Goal: Information Seeking & Learning: Learn about a topic

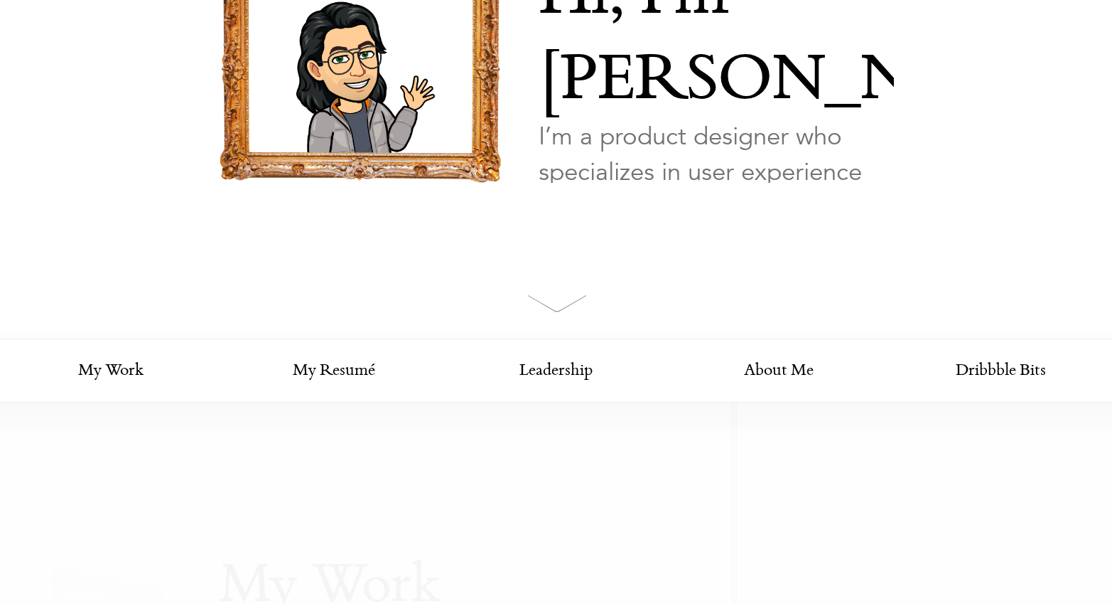
scroll to position [252, 0]
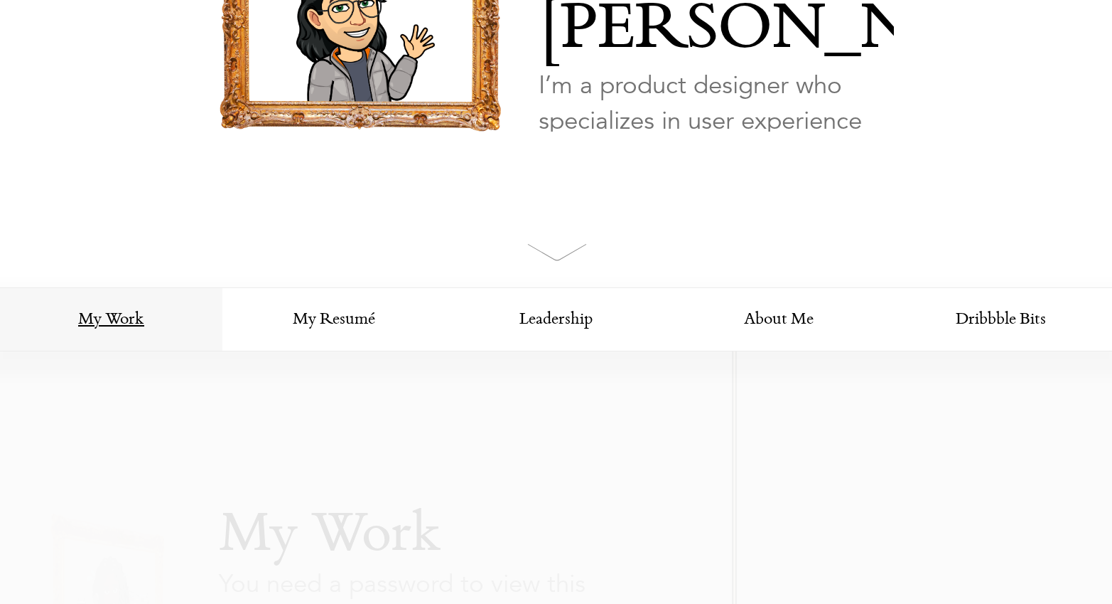
click at [129, 329] on link "My Work" at bounding box center [111, 320] width 222 height 64
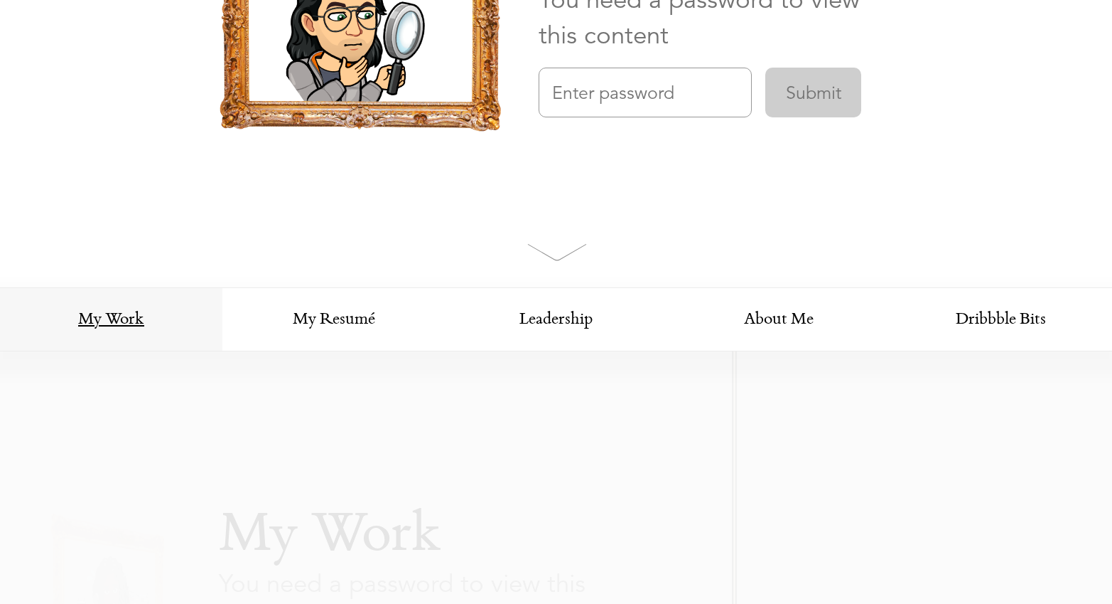
click at [124, 322] on link "My Work" at bounding box center [111, 320] width 222 height 64
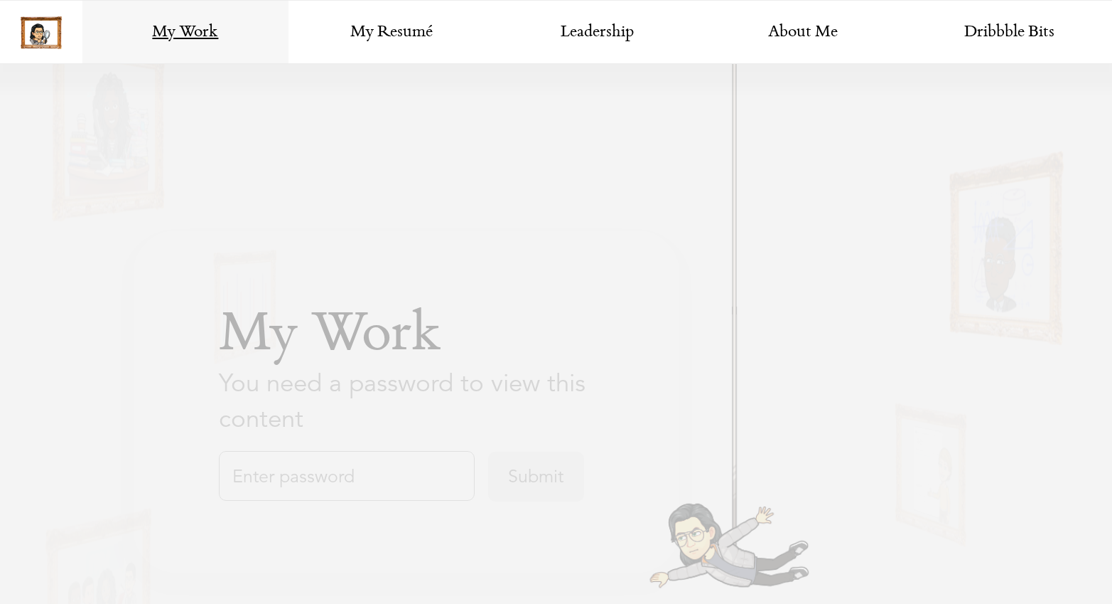
scroll to position [0, 0]
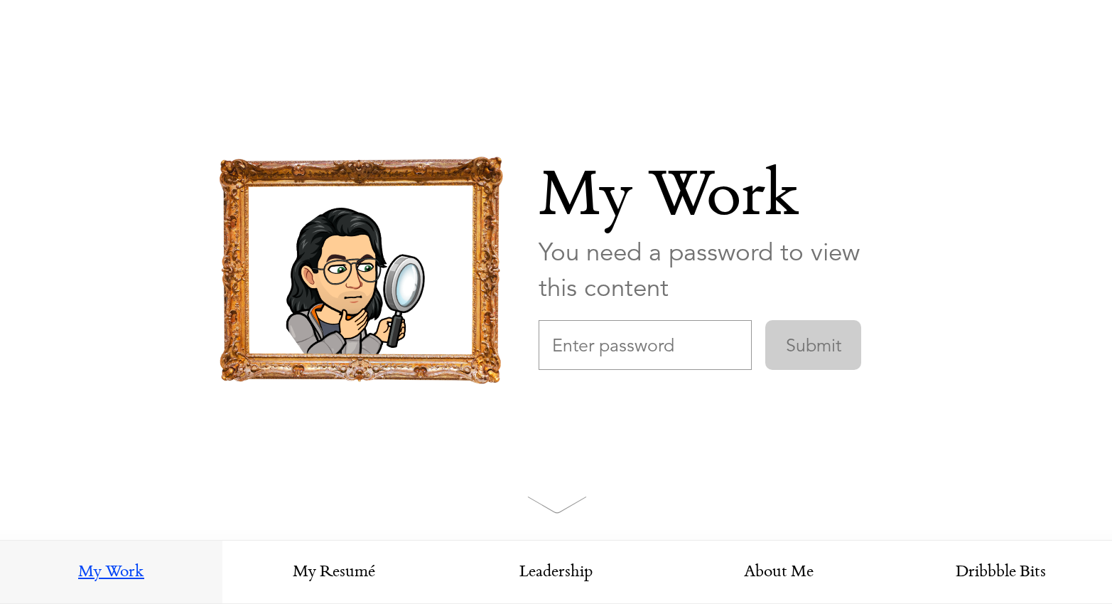
click at [638, 339] on input "text" at bounding box center [645, 345] width 213 height 50
paste input "CalendlyDesign"
type input "CalendlyDesign"
click at [766, 320] on input "Submit" at bounding box center [814, 345] width 96 height 50
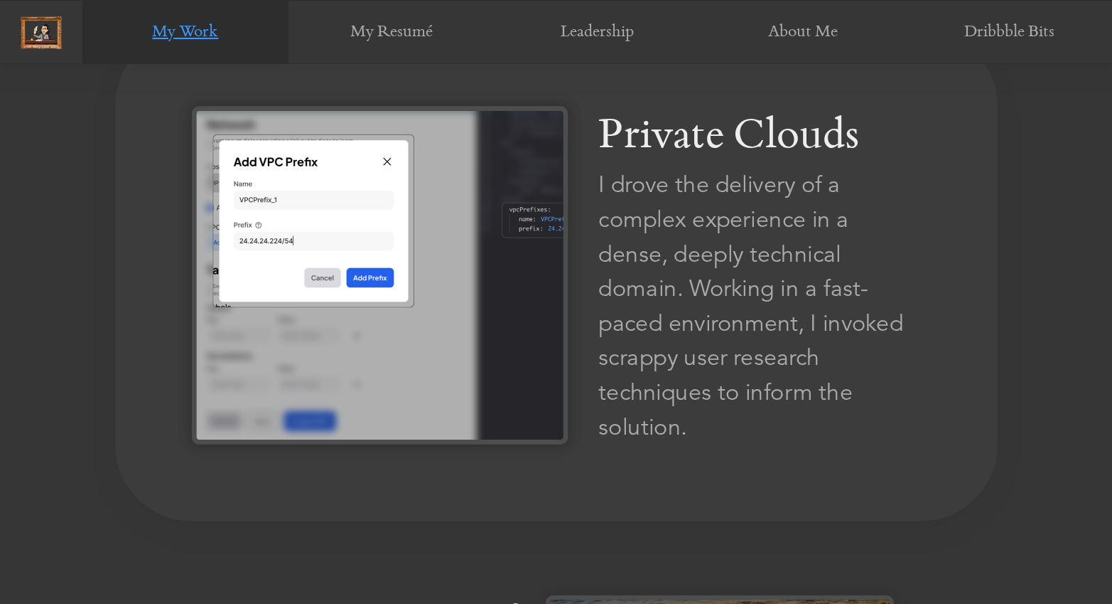
scroll to position [956, 0]
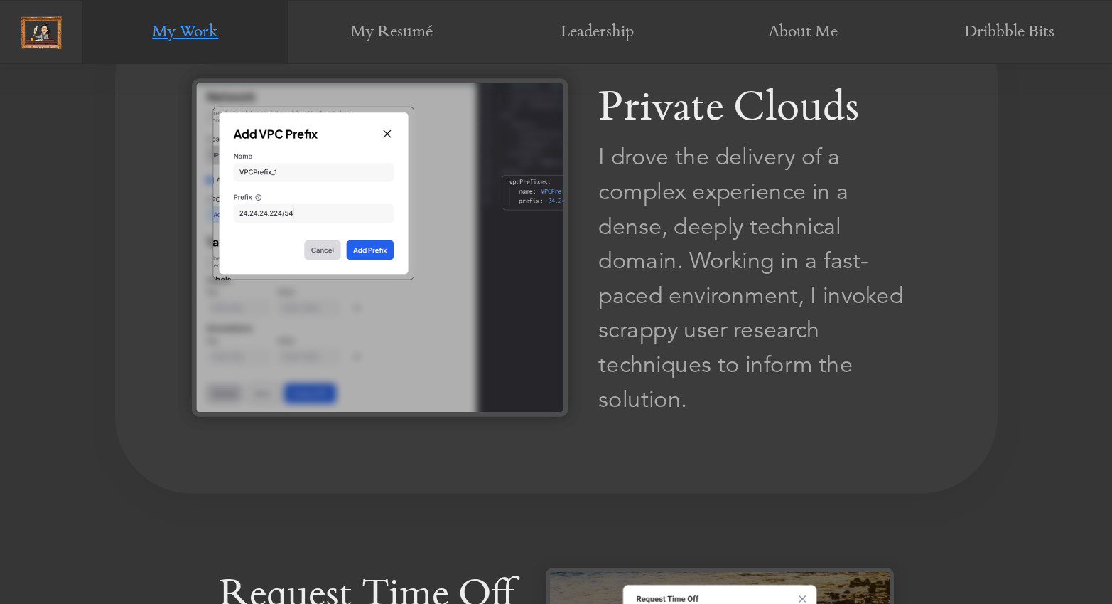
click at [462, 332] on img at bounding box center [380, 247] width 376 height 338
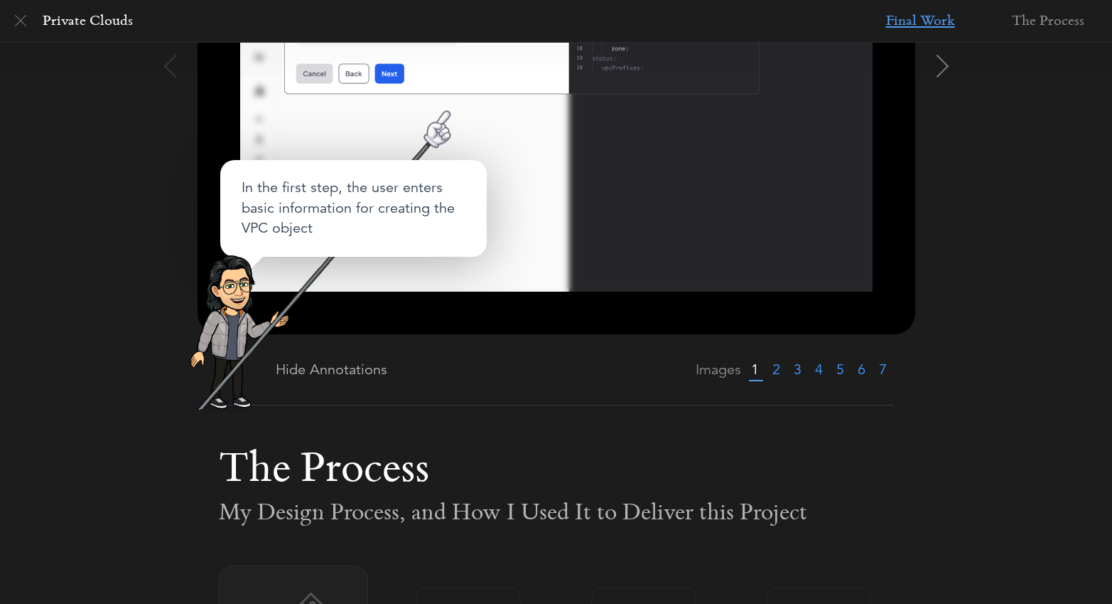
scroll to position [220, 0]
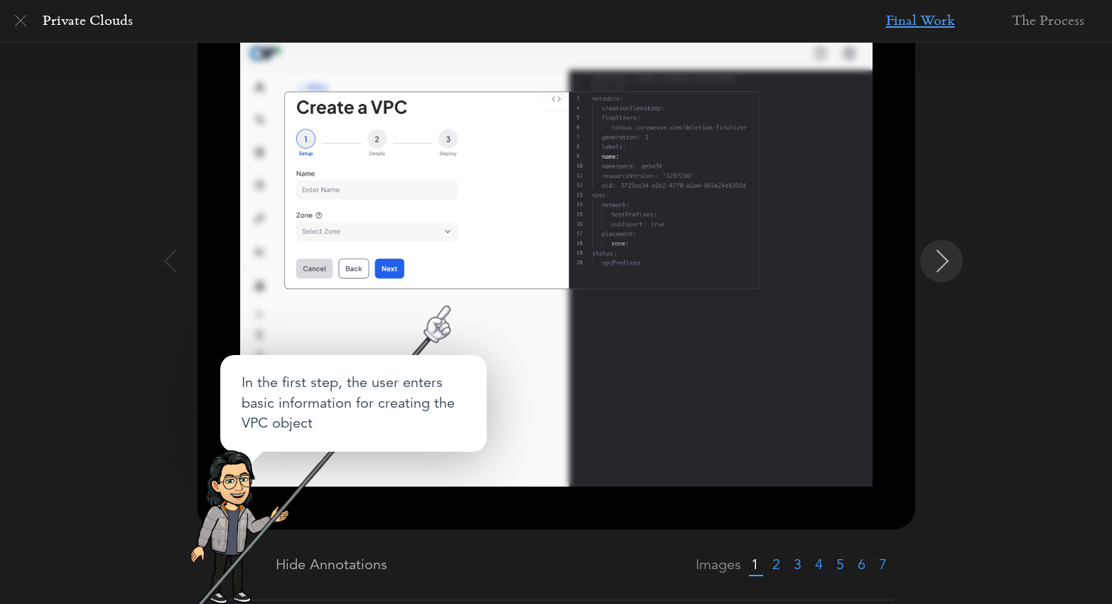
click at [945, 260] on img at bounding box center [943, 261] width 23 height 23
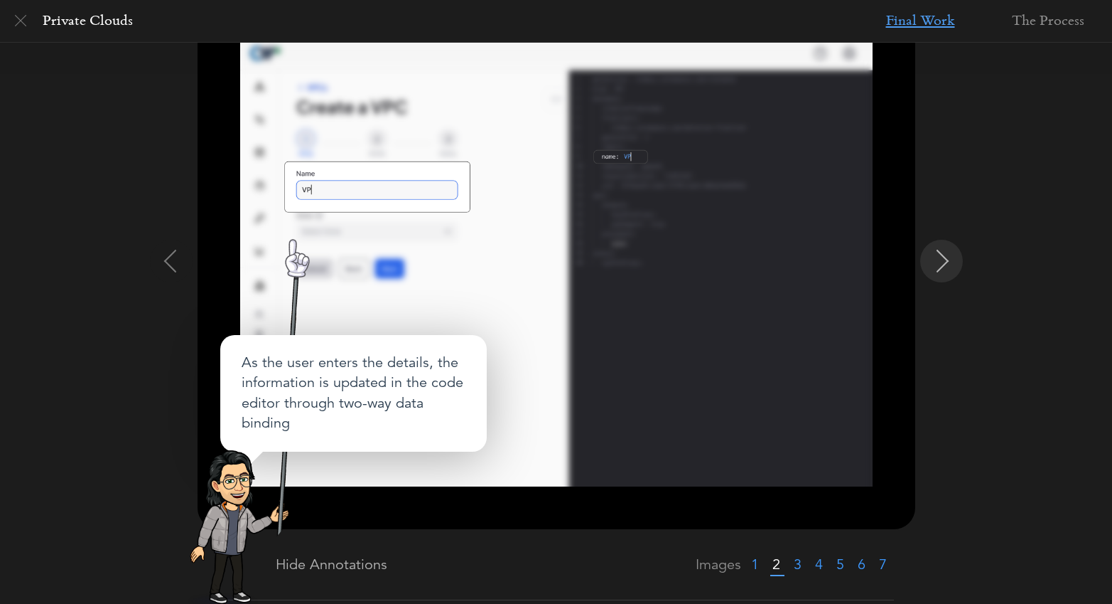
click at [945, 260] on img at bounding box center [943, 261] width 23 height 23
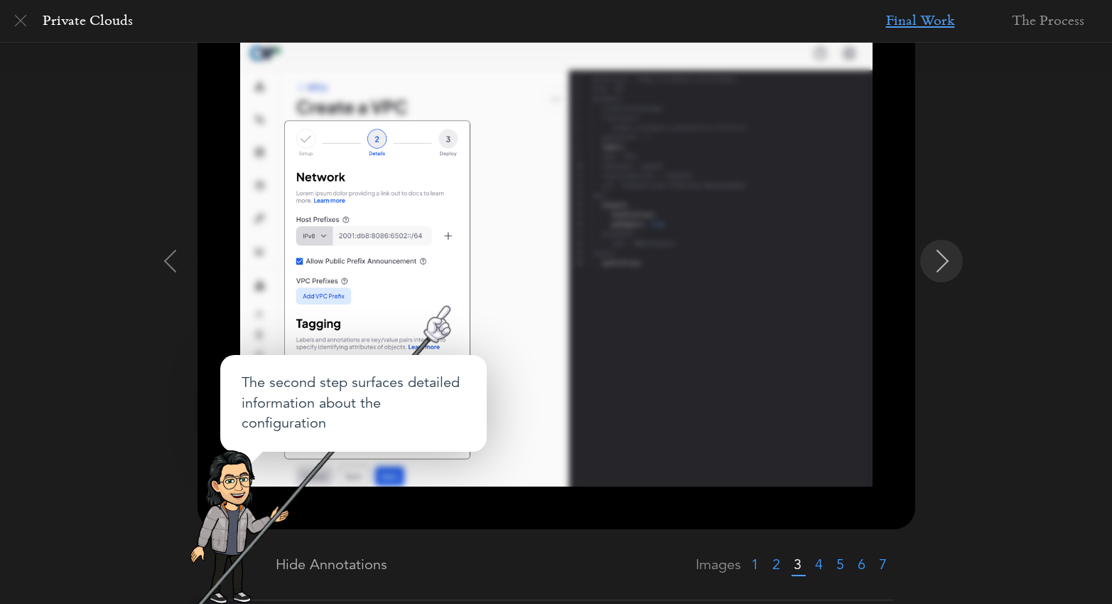
click at [945, 260] on img at bounding box center [943, 261] width 23 height 23
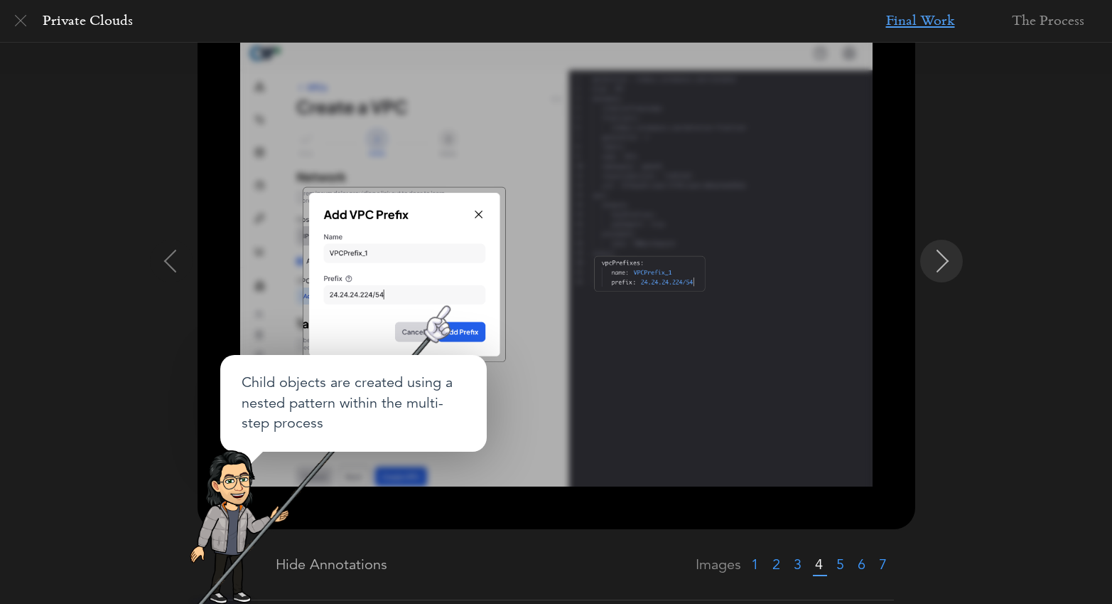
click at [945, 260] on img at bounding box center [943, 261] width 23 height 23
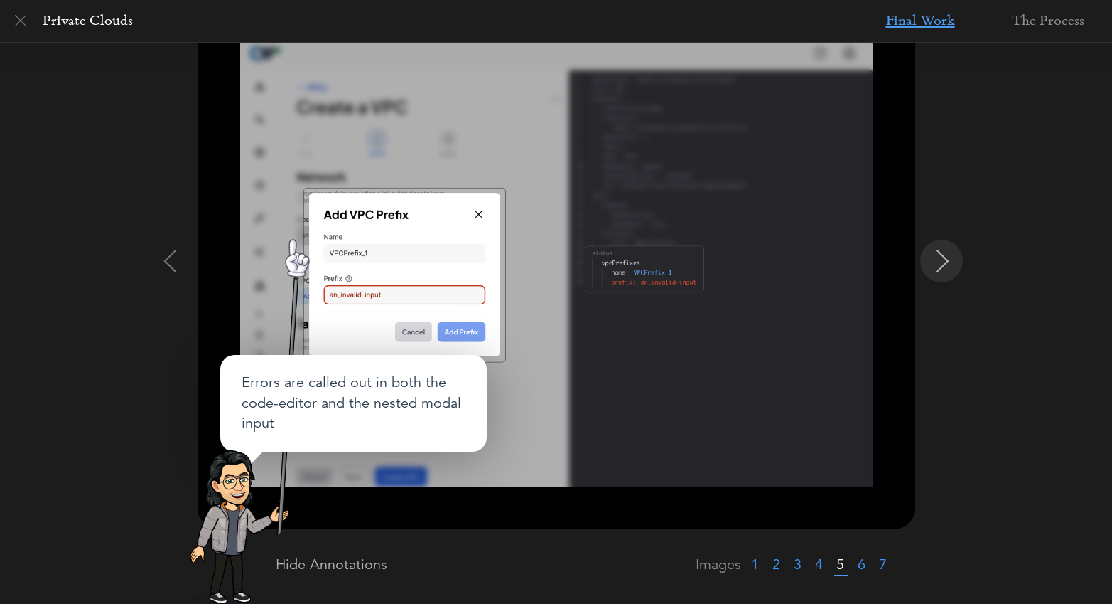
click at [945, 260] on img at bounding box center [943, 261] width 23 height 23
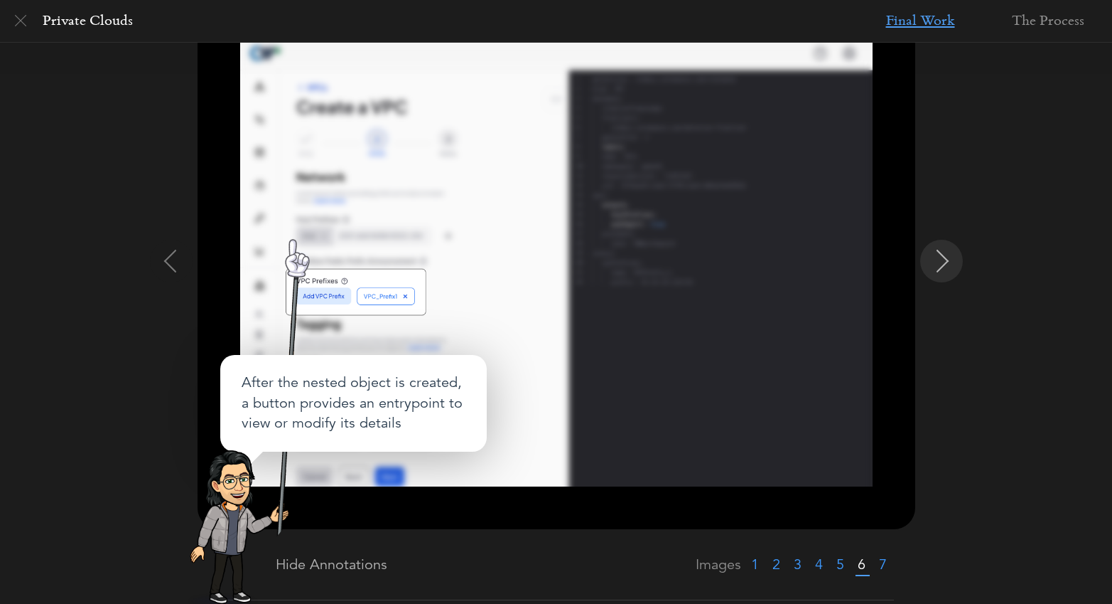
click at [945, 260] on img at bounding box center [943, 261] width 23 height 23
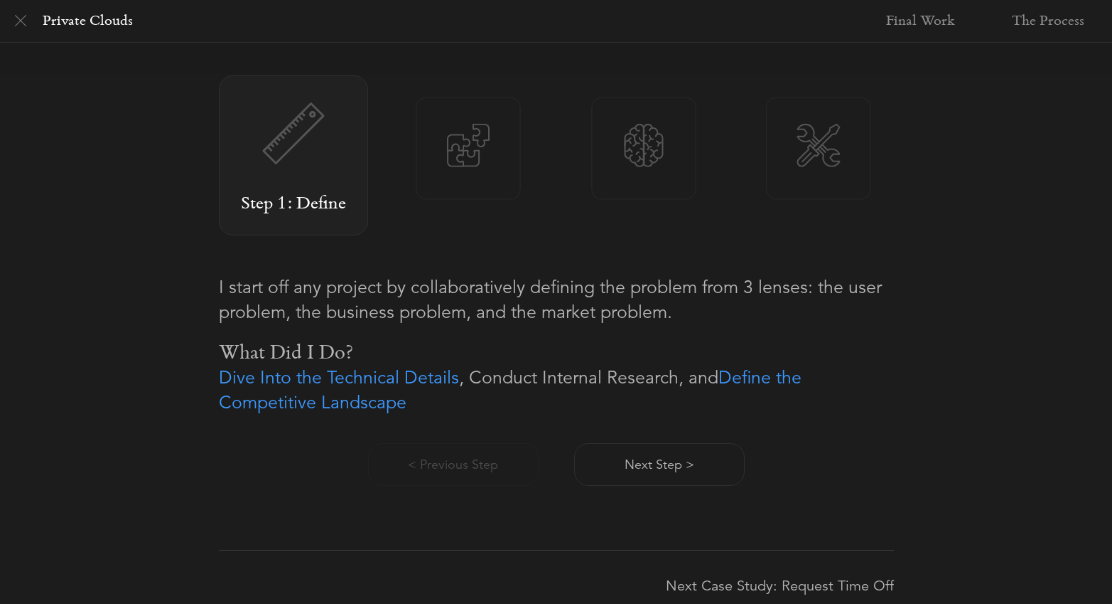
scroll to position [922, 0]
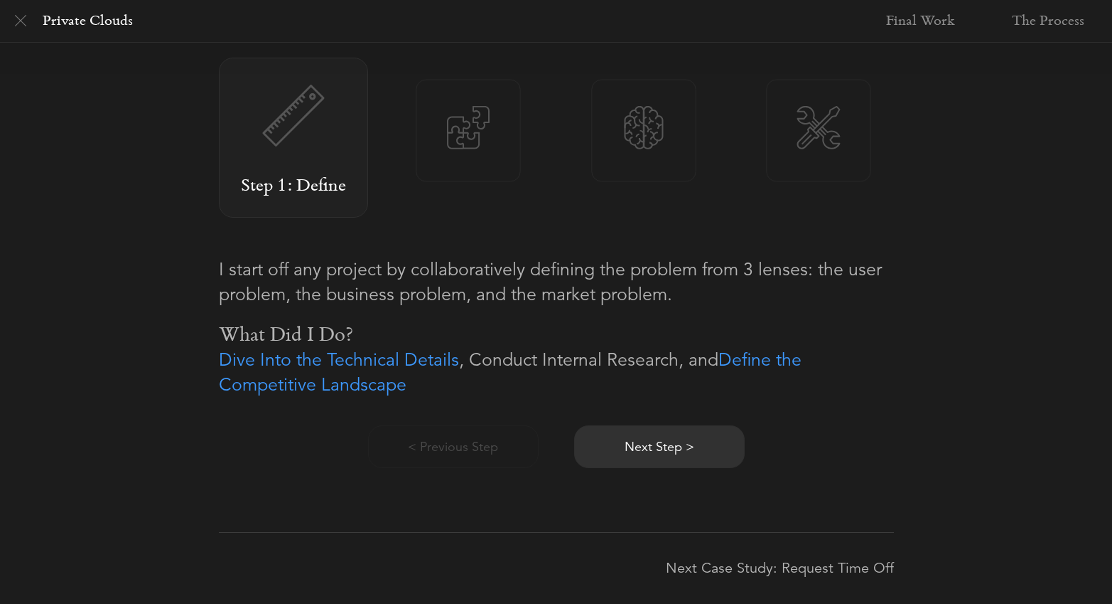
click at [667, 447] on button "Next Step >" at bounding box center [659, 446] width 171 height 43
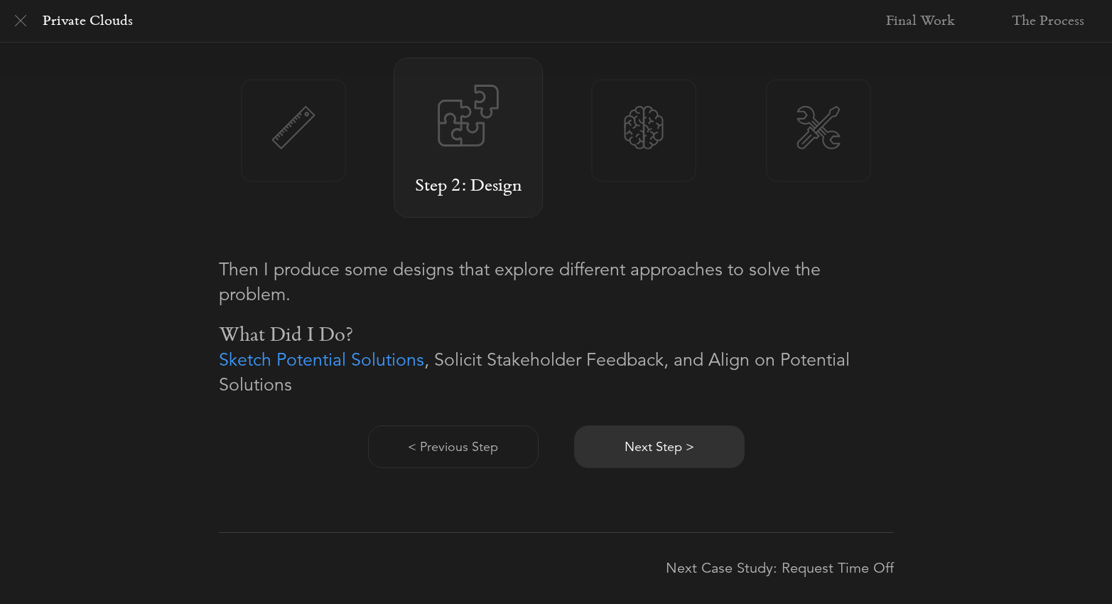
click at [667, 447] on button "Next Step >" at bounding box center [659, 446] width 171 height 43
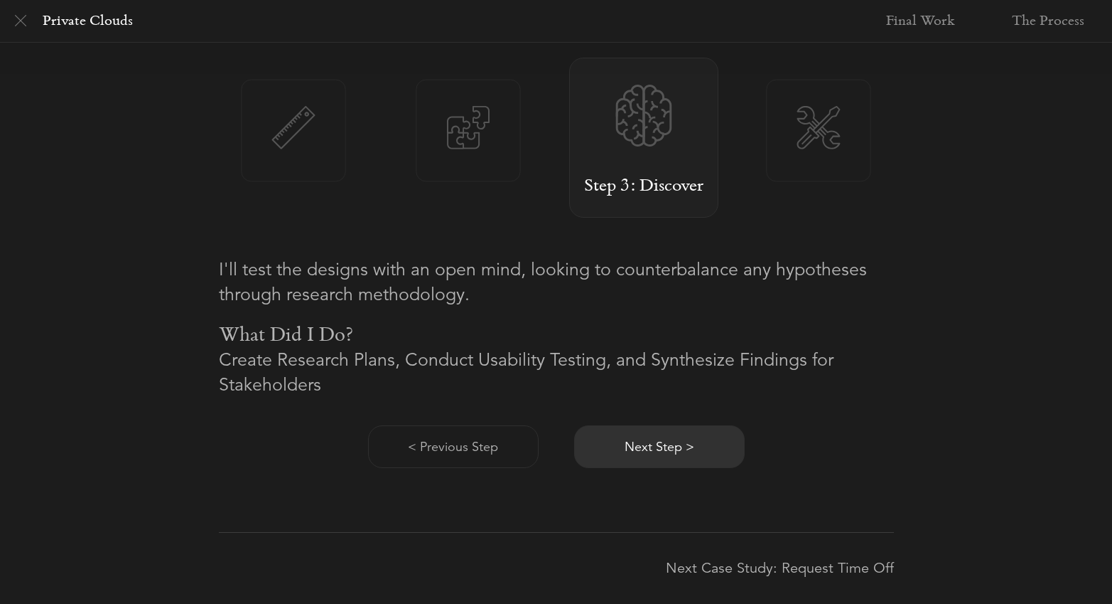
click at [667, 447] on button "Next Step >" at bounding box center [659, 446] width 171 height 43
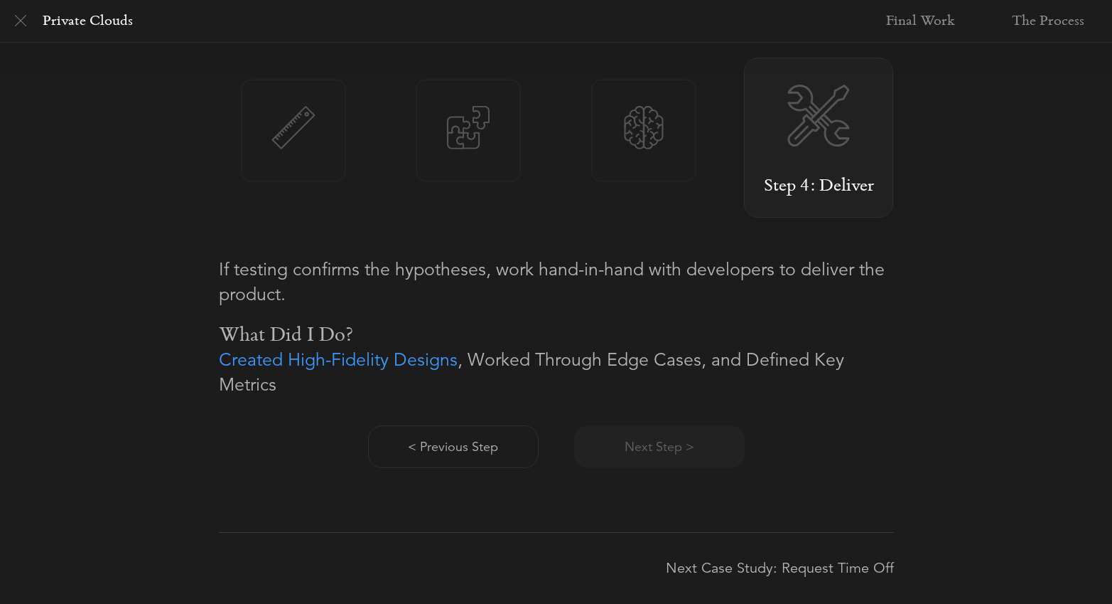
click at [667, 447] on div "< Previous Step Next Step >" at bounding box center [556, 432] width 675 height 71
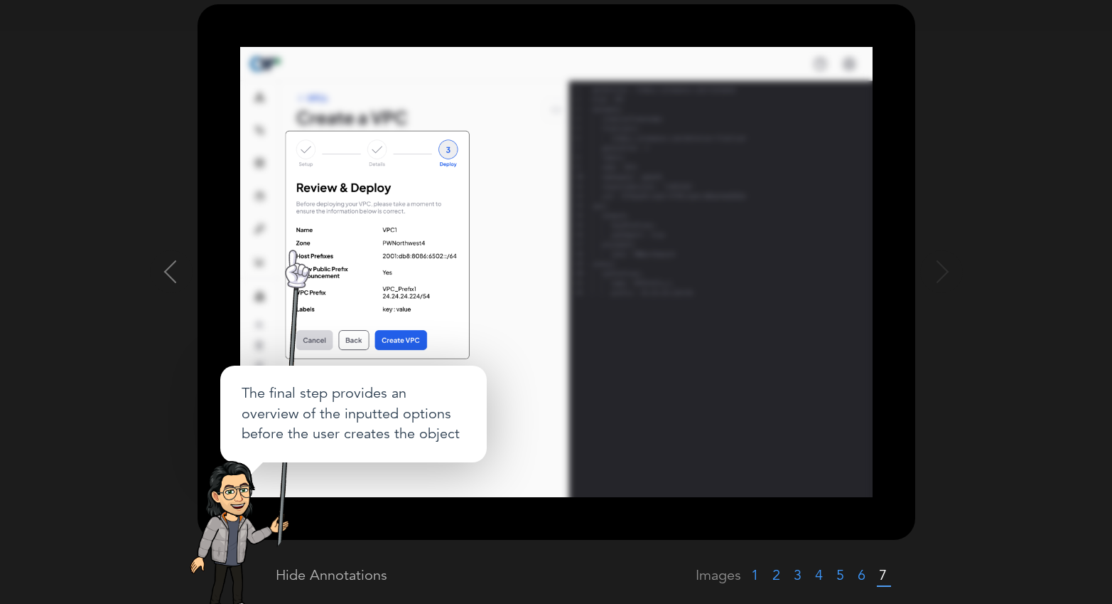
scroll to position [0, 0]
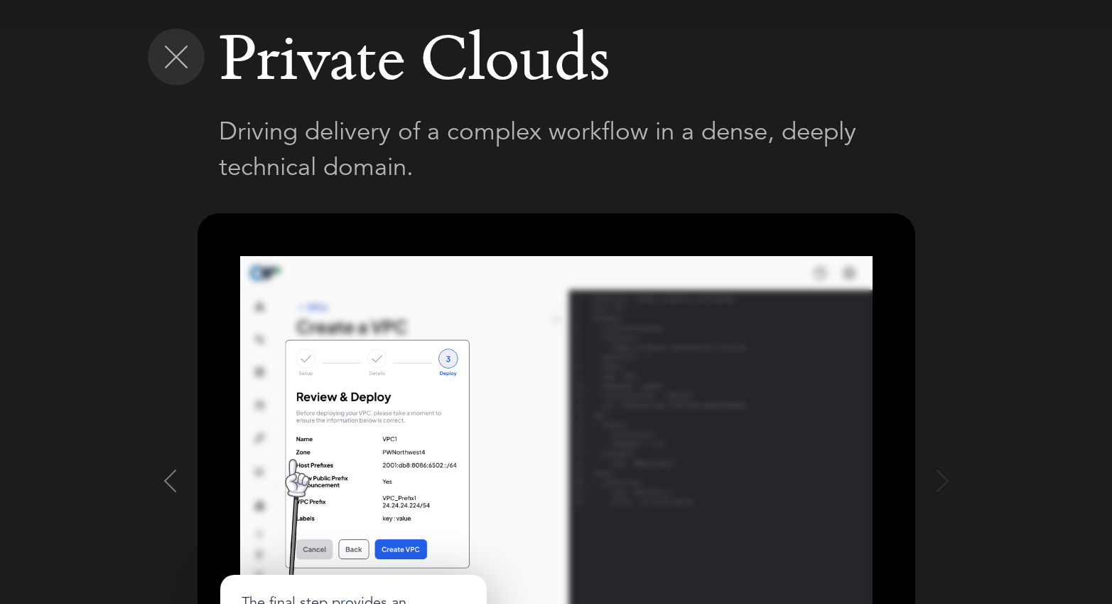
click at [175, 50] on img at bounding box center [176, 56] width 23 height 23
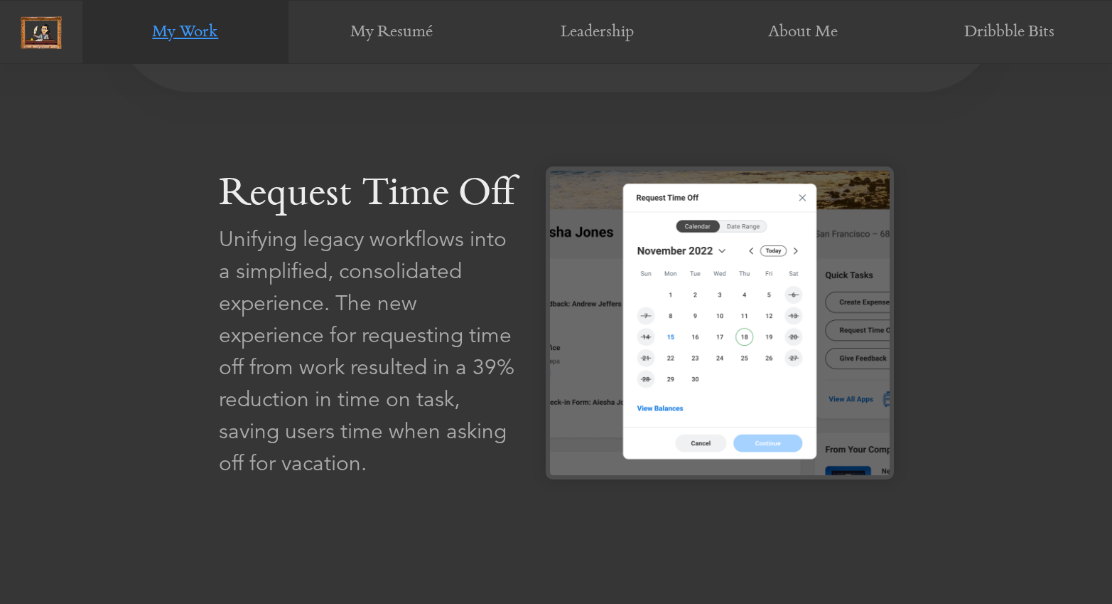
scroll to position [1377, 0]
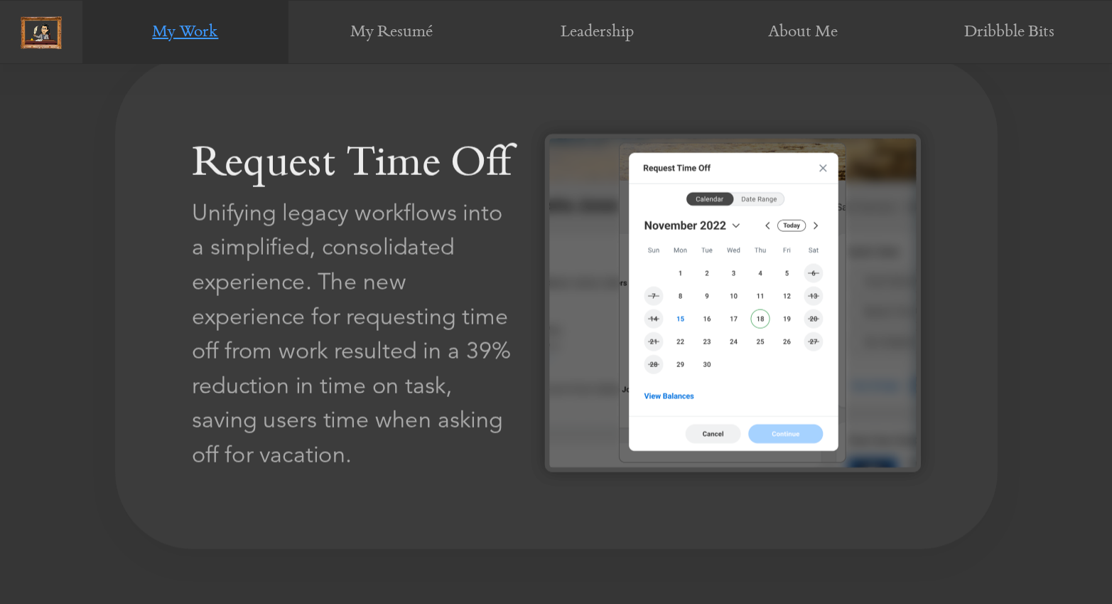
click at [719, 292] on img at bounding box center [733, 303] width 376 height 338
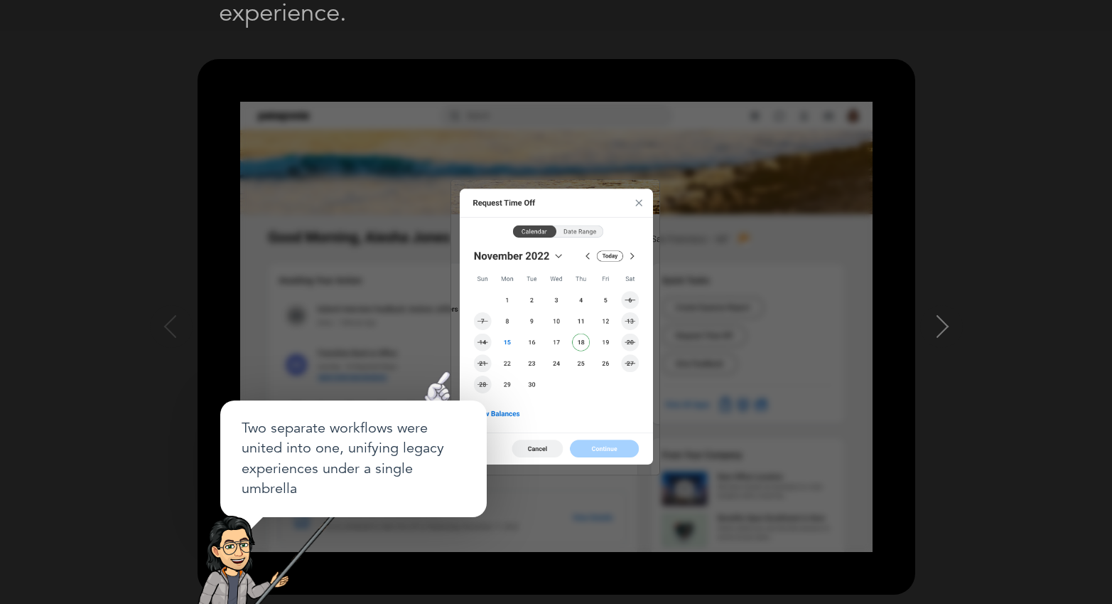
scroll to position [238, 0]
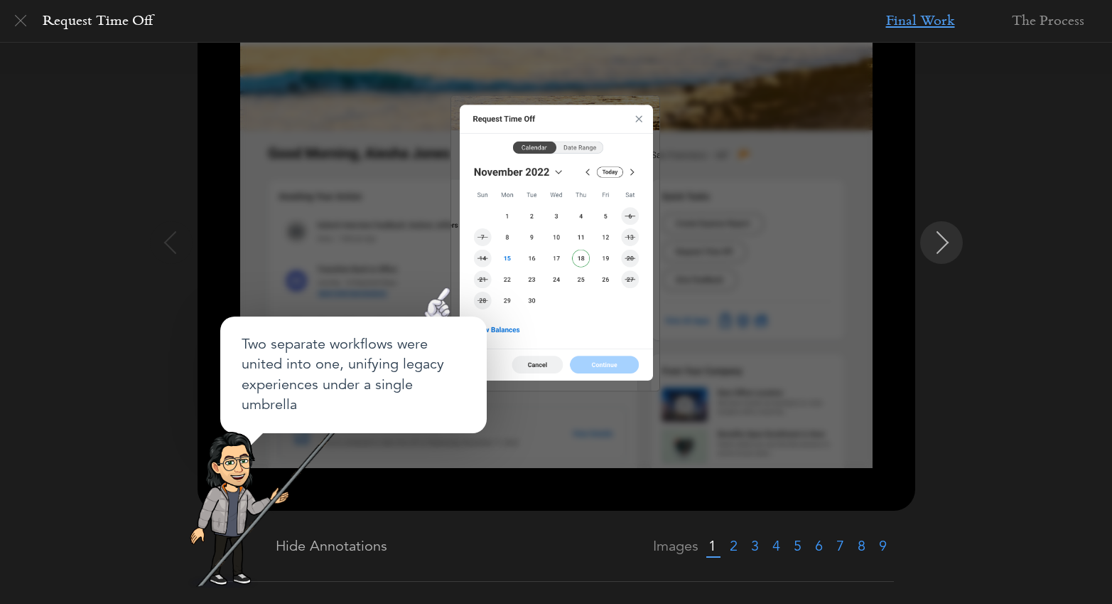
click at [936, 240] on img at bounding box center [943, 242] width 23 height 23
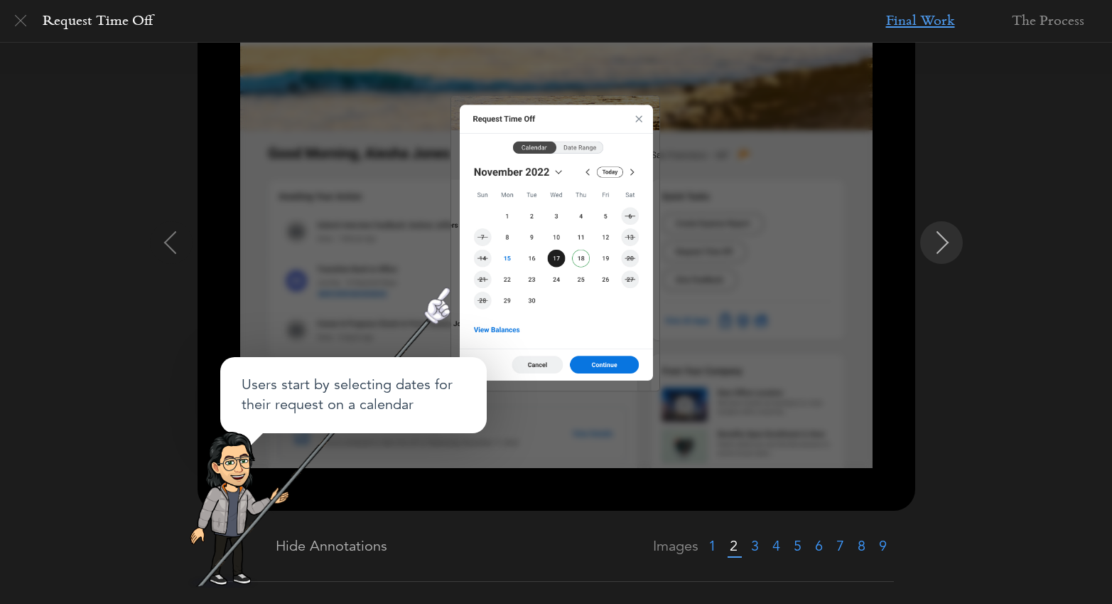
click at [936, 240] on img at bounding box center [943, 242] width 23 height 23
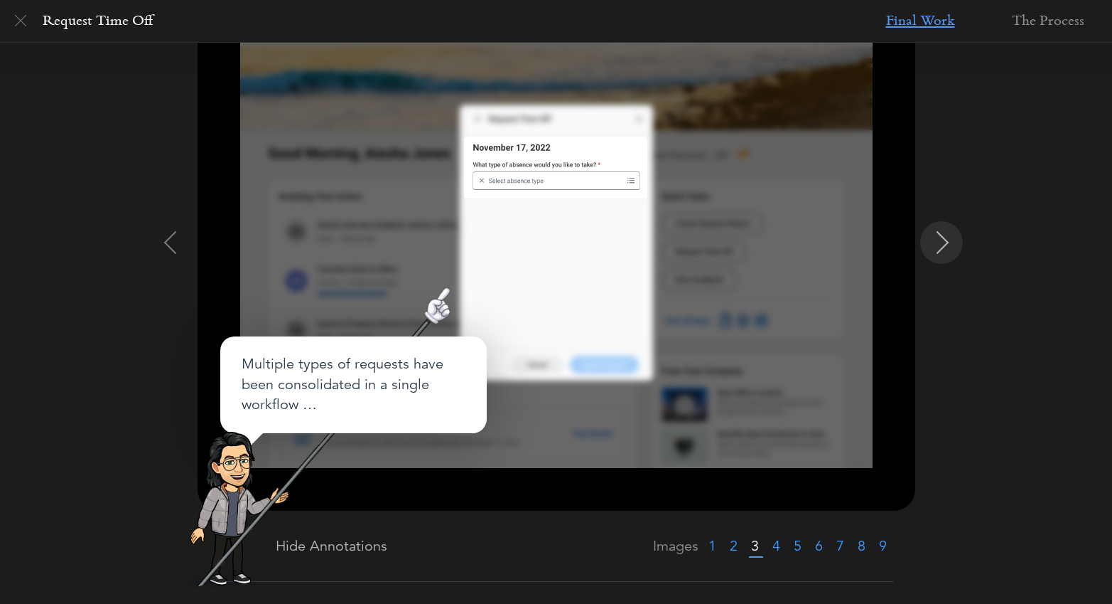
click at [936, 240] on img at bounding box center [943, 242] width 23 height 23
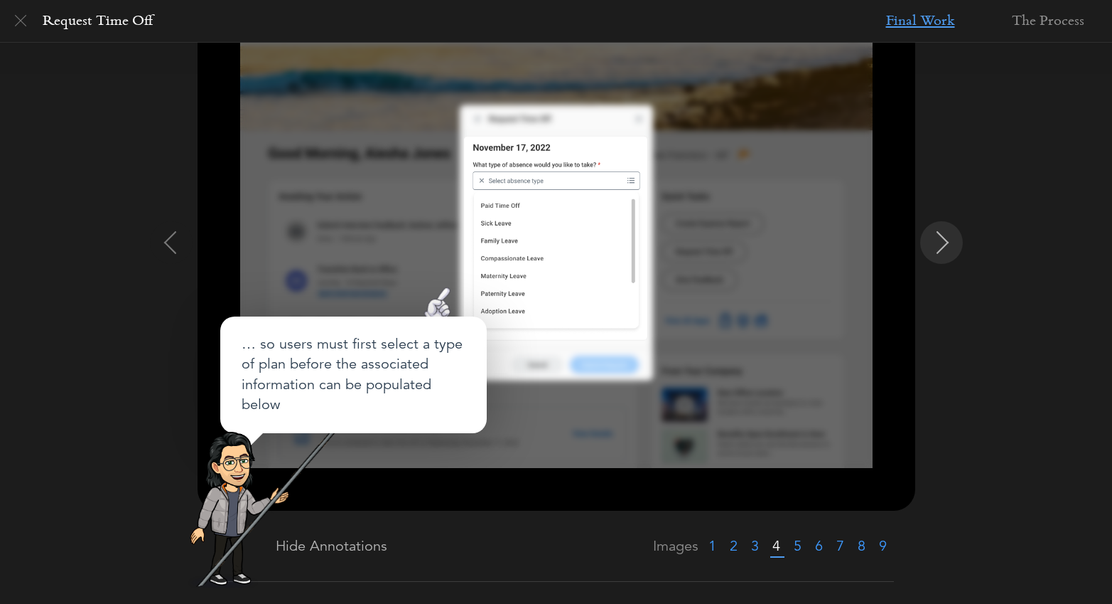
click at [936, 240] on img at bounding box center [943, 242] width 23 height 23
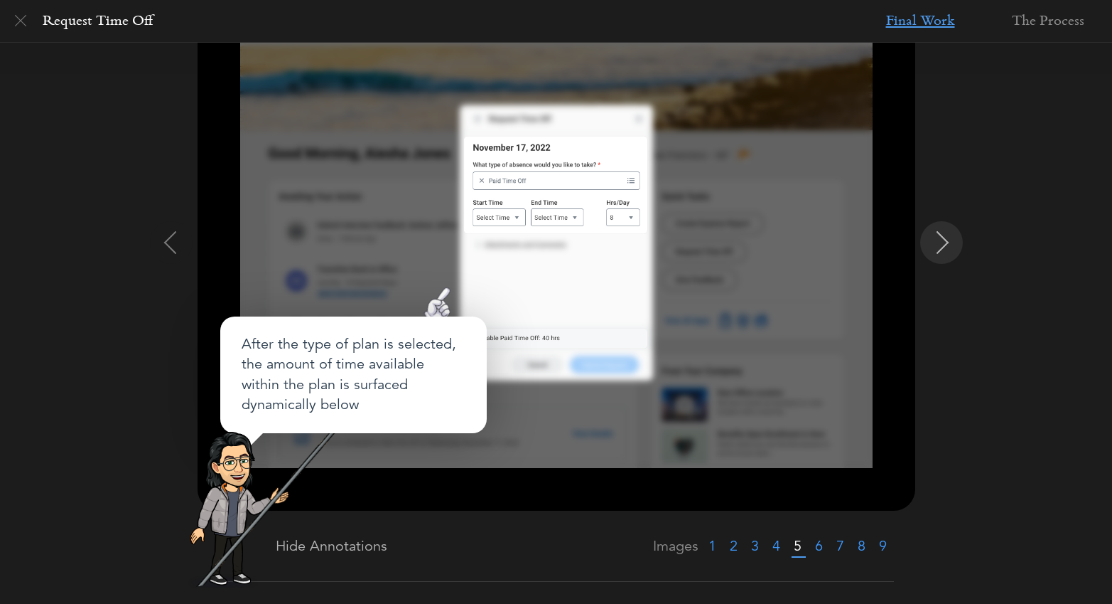
click at [932, 237] on img at bounding box center [943, 242] width 23 height 23
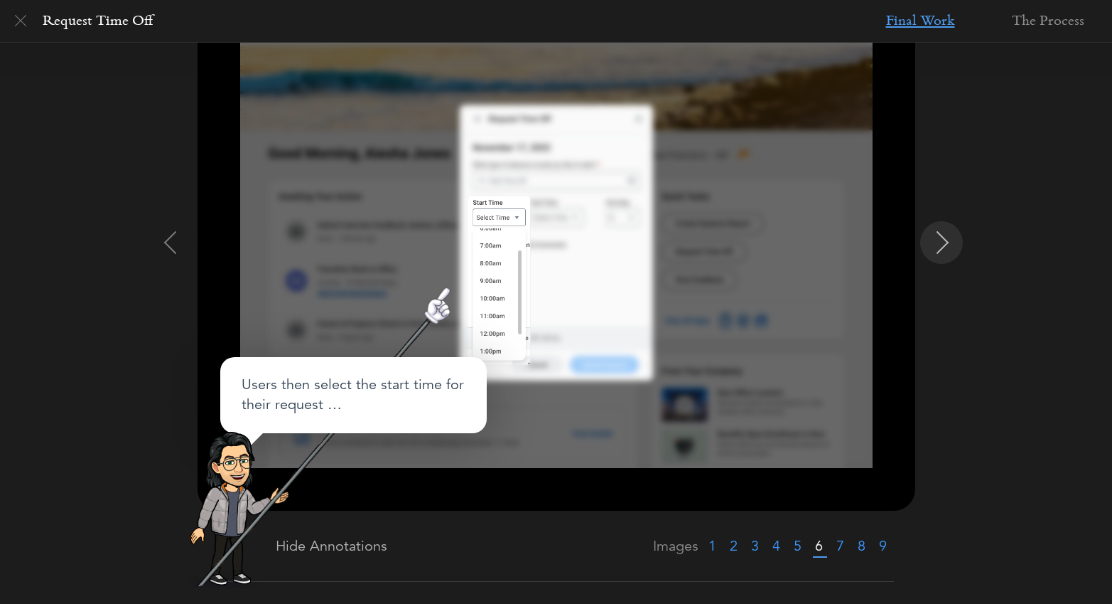
click at [947, 242] on img at bounding box center [943, 242] width 23 height 23
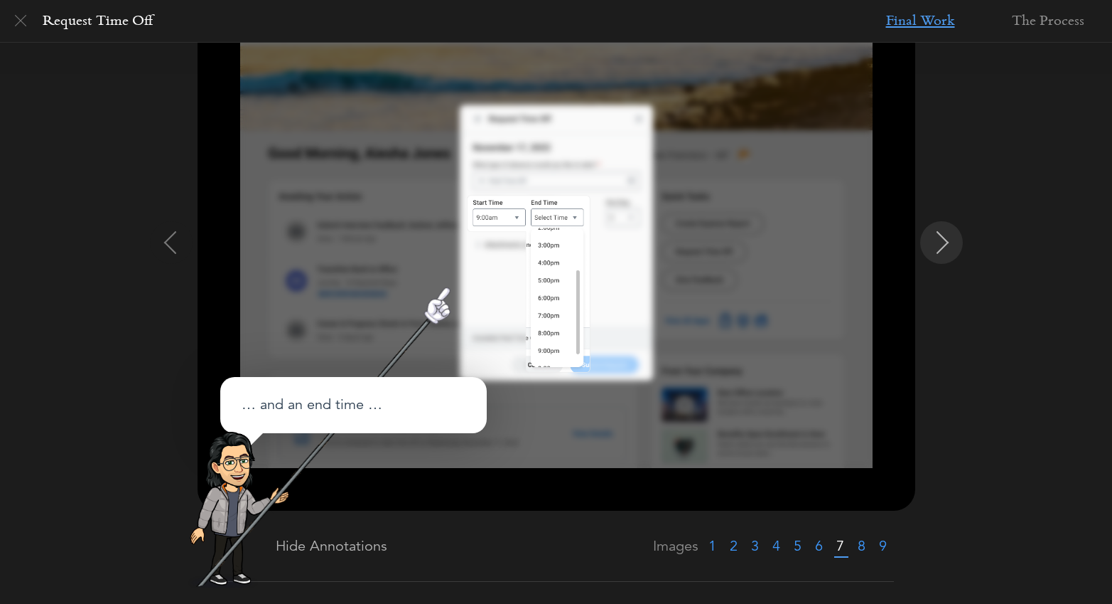
click at [947, 242] on img at bounding box center [943, 242] width 23 height 23
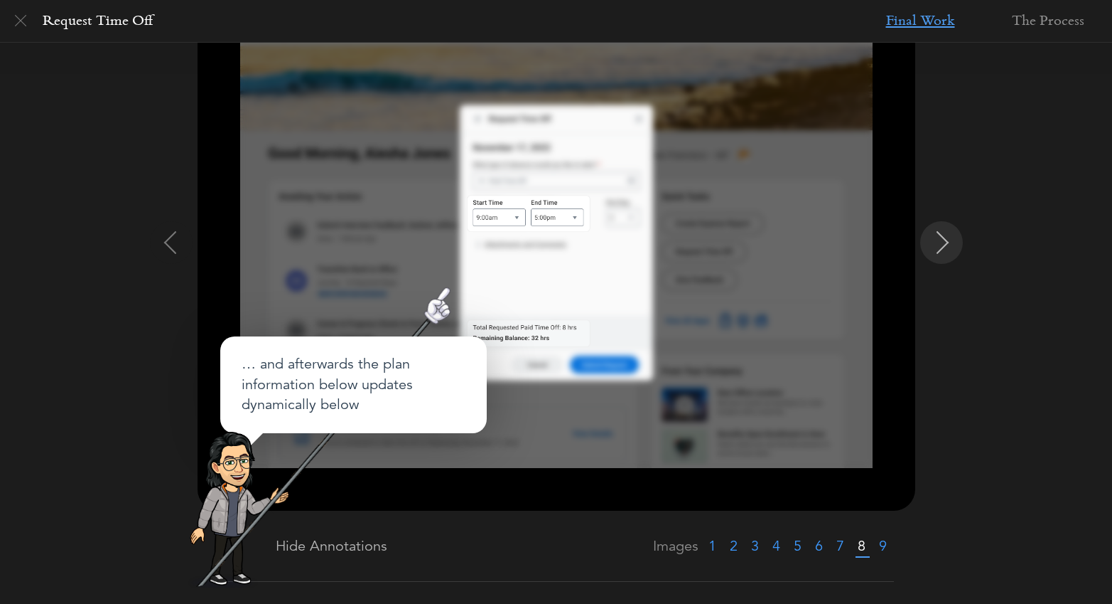
click at [947, 242] on img at bounding box center [943, 242] width 23 height 23
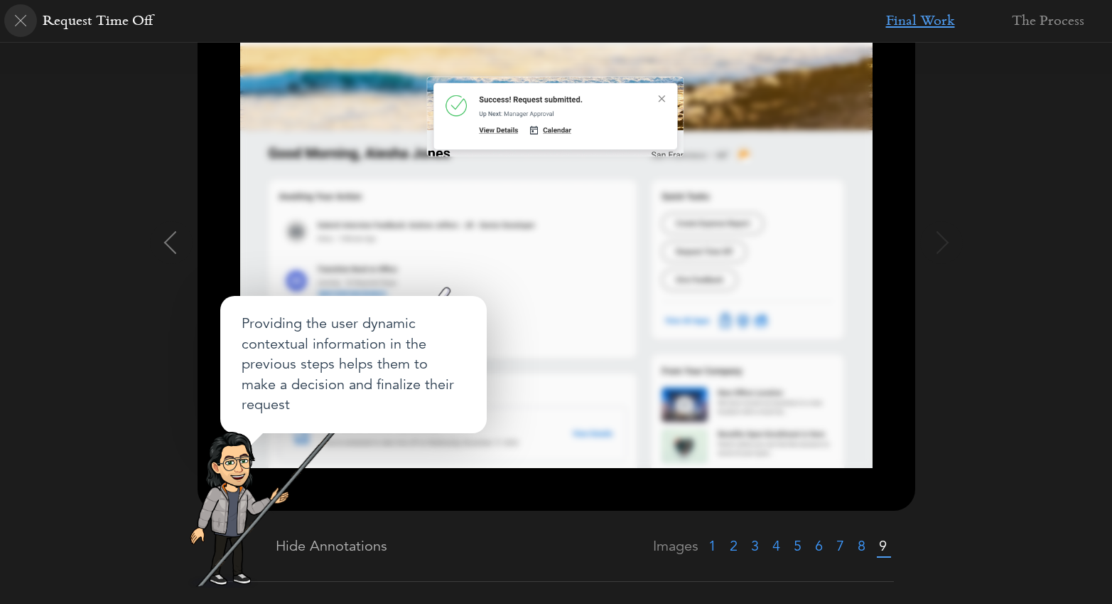
click at [18, 21] on img at bounding box center [20, 20] width 11 height 11
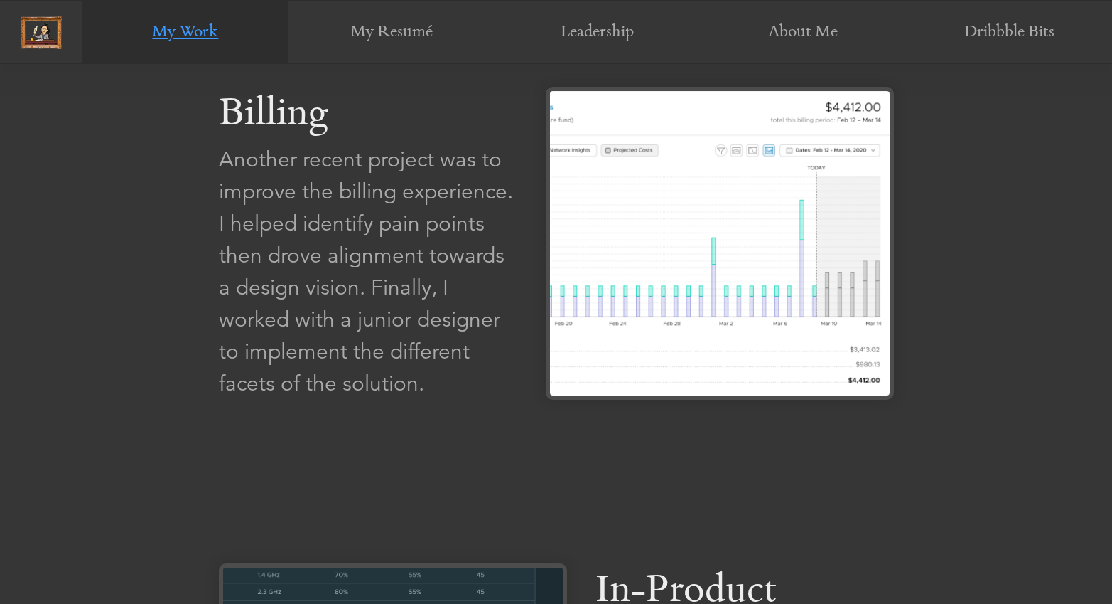
scroll to position [2374, 0]
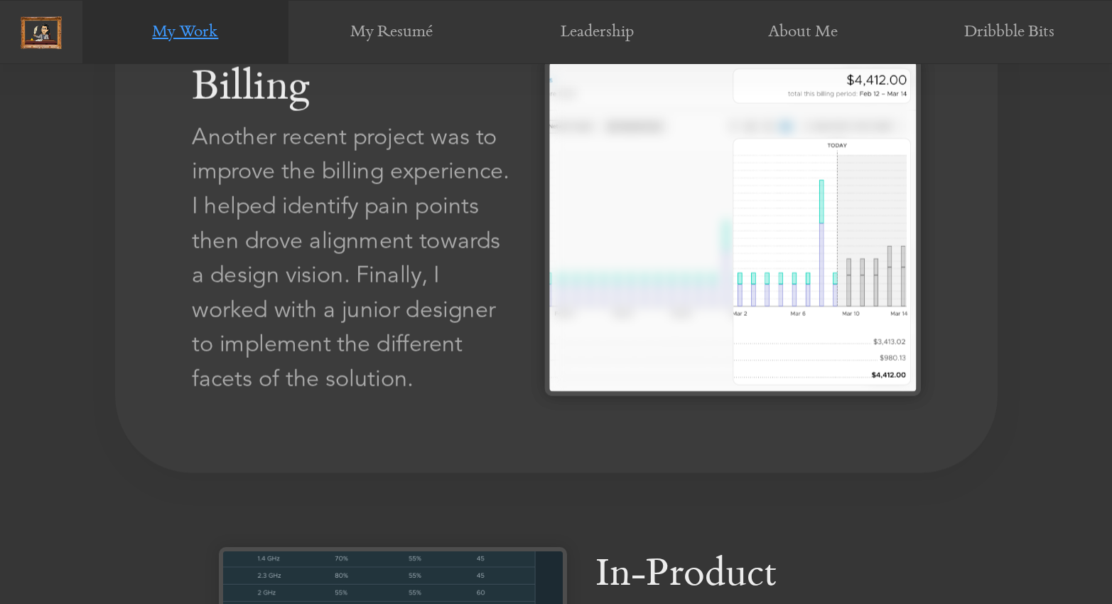
click at [372, 203] on div "Another recent project was to improve the billing experience. I helped identify…" at bounding box center [353, 257] width 323 height 277
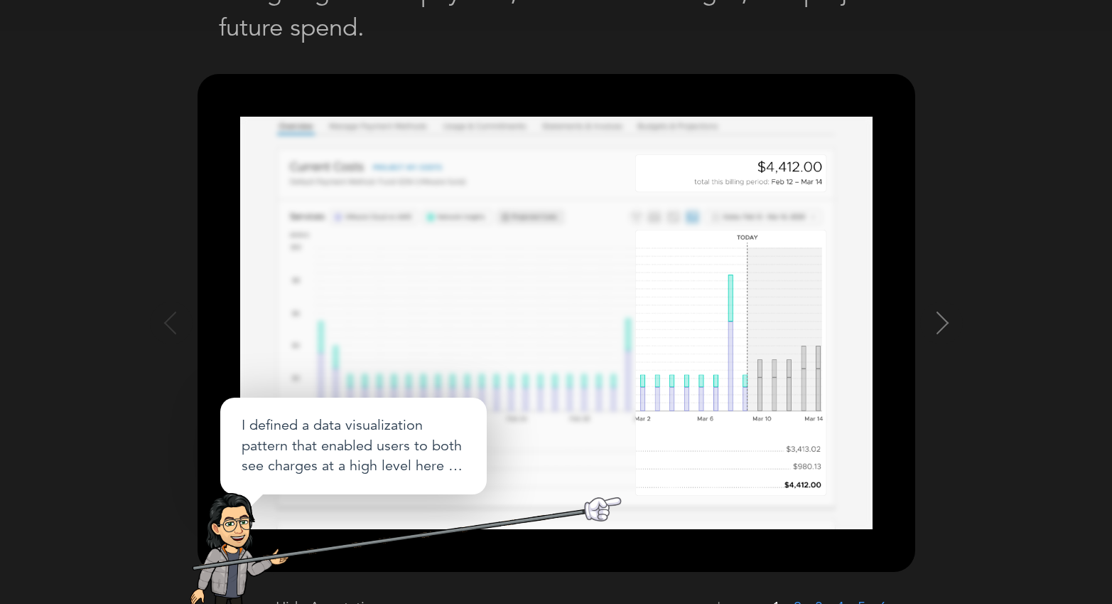
scroll to position [169, 0]
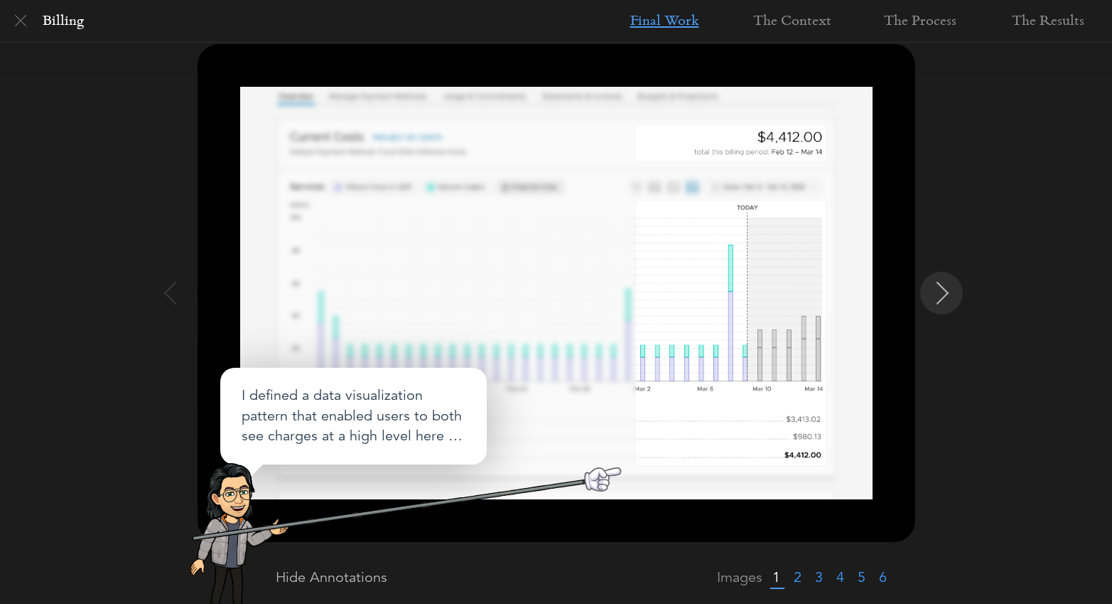
click at [945, 282] on img at bounding box center [943, 292] width 23 height 23
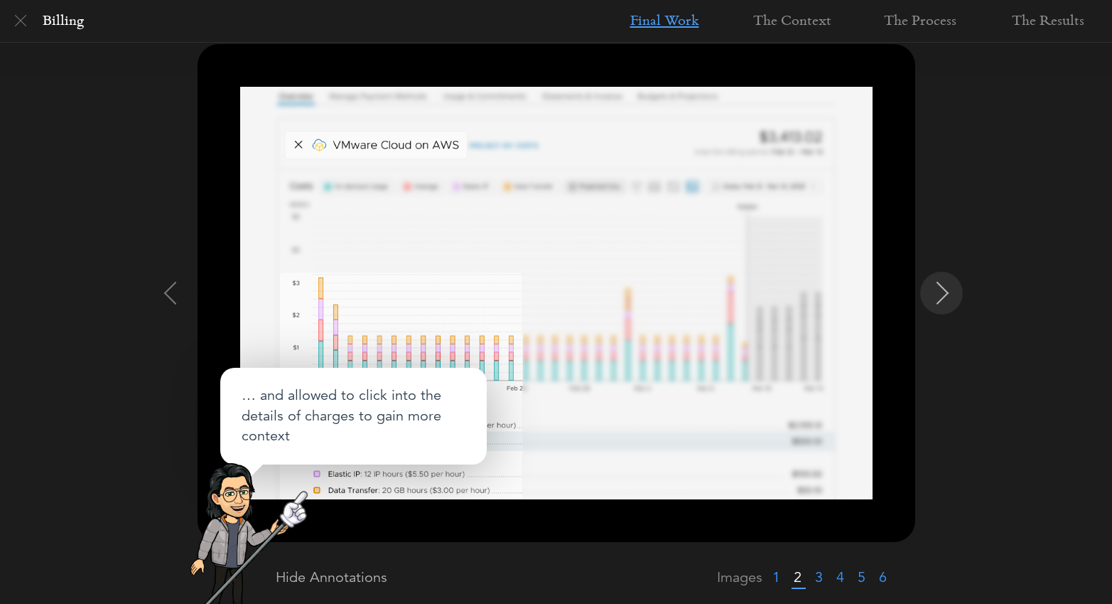
click at [945, 282] on img at bounding box center [943, 292] width 23 height 23
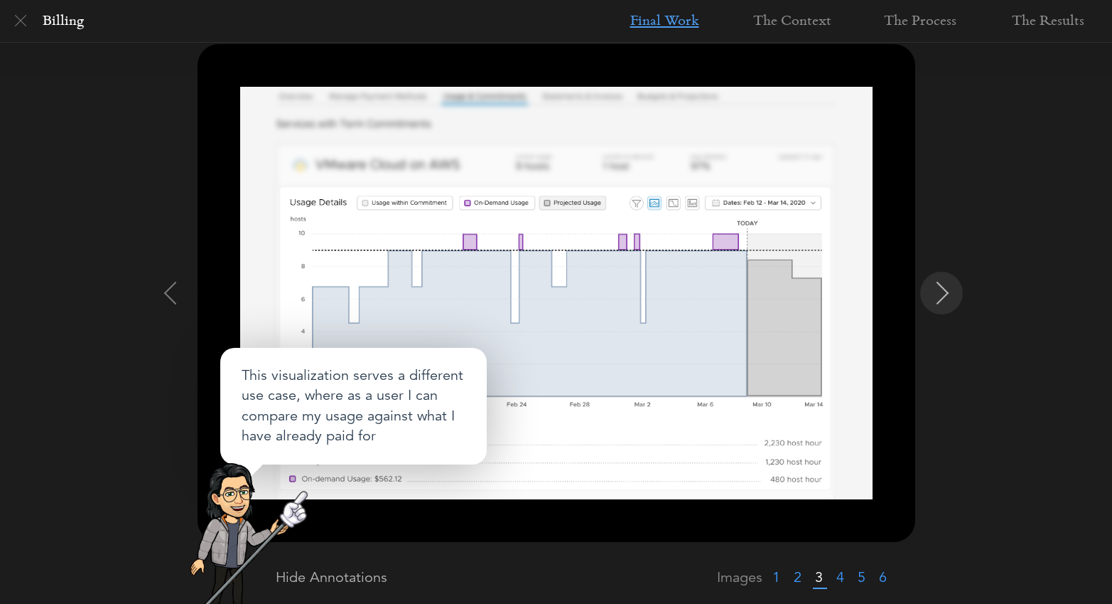
click at [943, 299] on img at bounding box center [943, 292] width 23 height 23
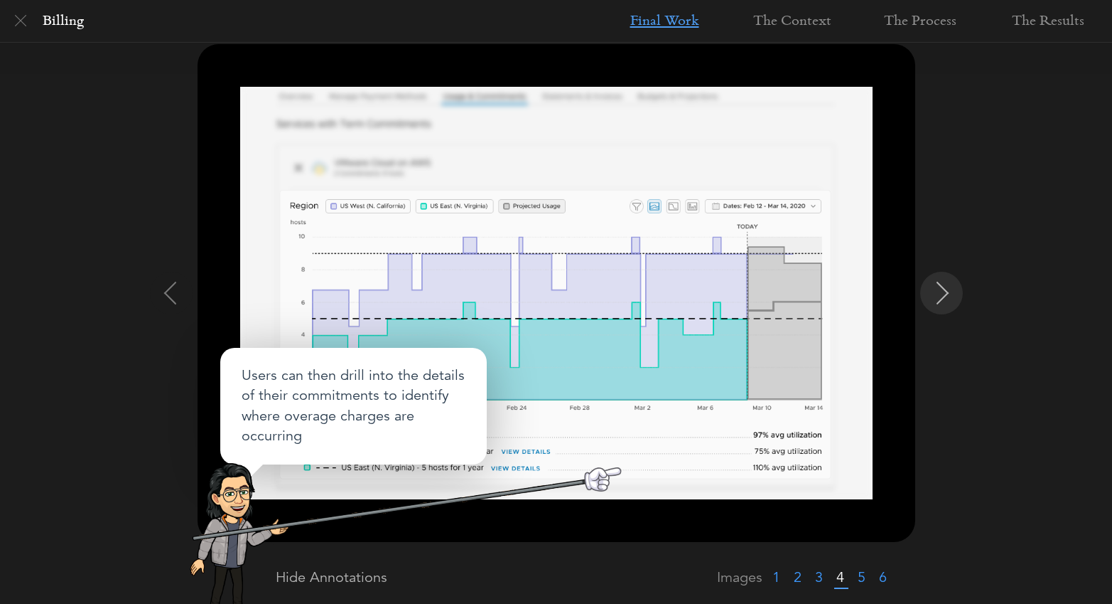
click at [943, 299] on img at bounding box center [943, 292] width 23 height 23
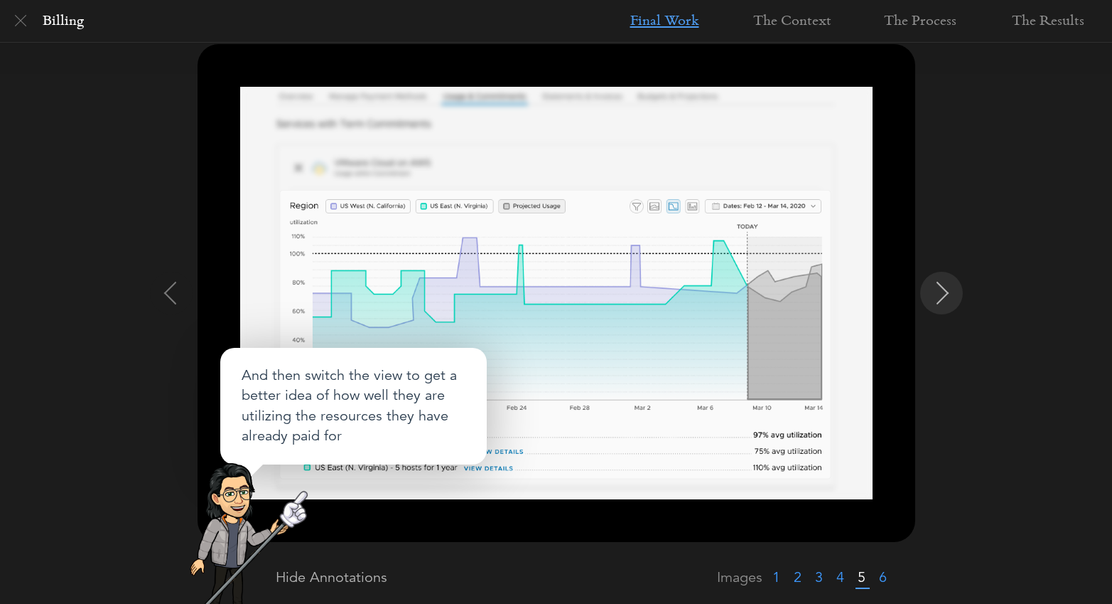
click at [943, 299] on img at bounding box center [943, 292] width 23 height 23
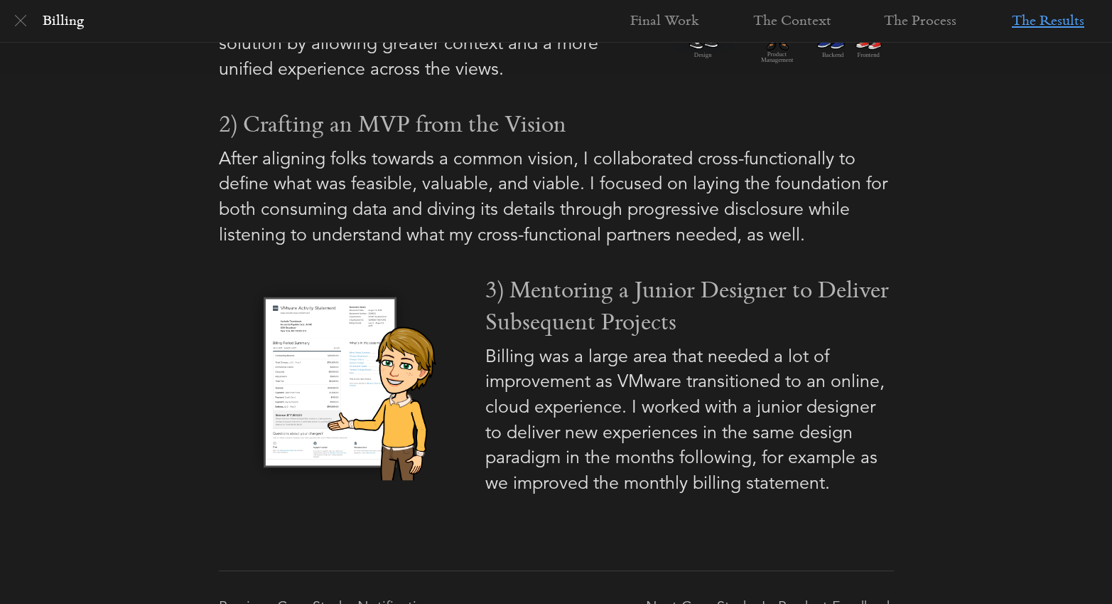
scroll to position [1994, 0]
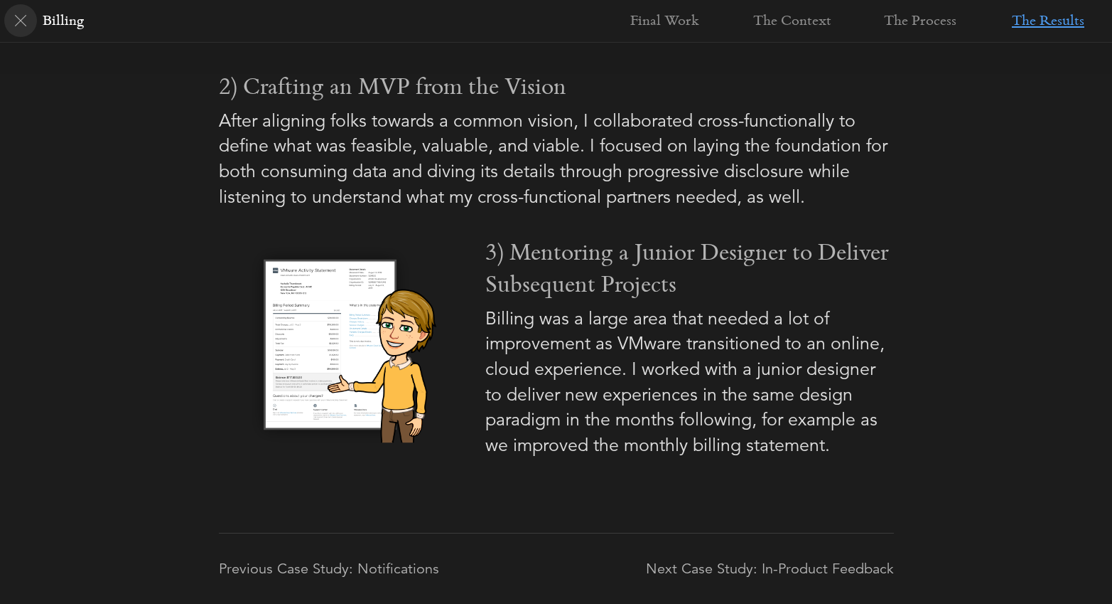
click at [25, 18] on img at bounding box center [20, 20] width 11 height 11
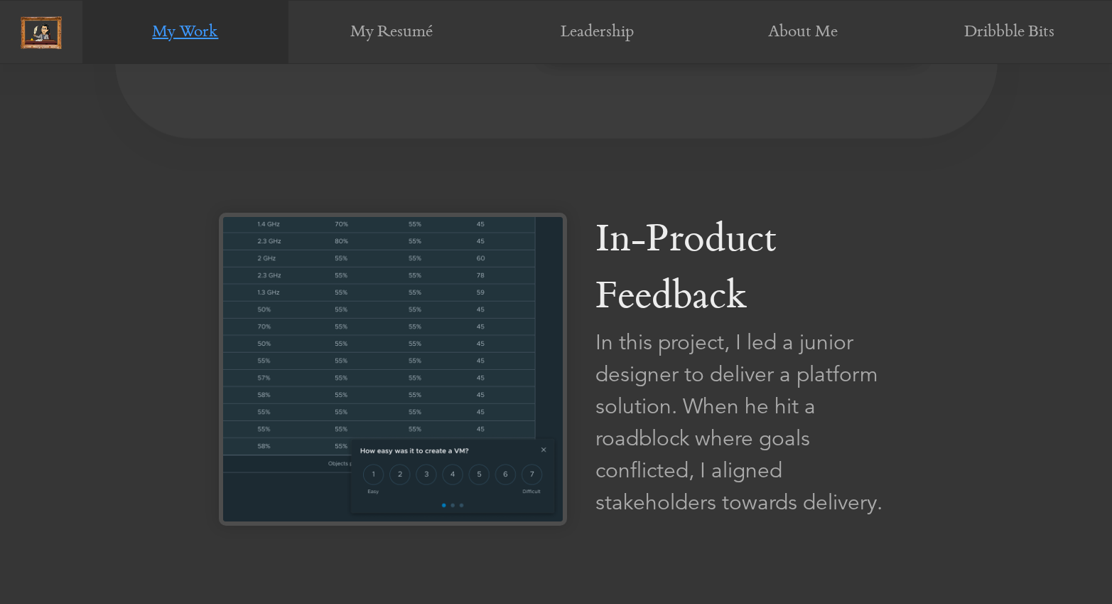
scroll to position [2715, 0]
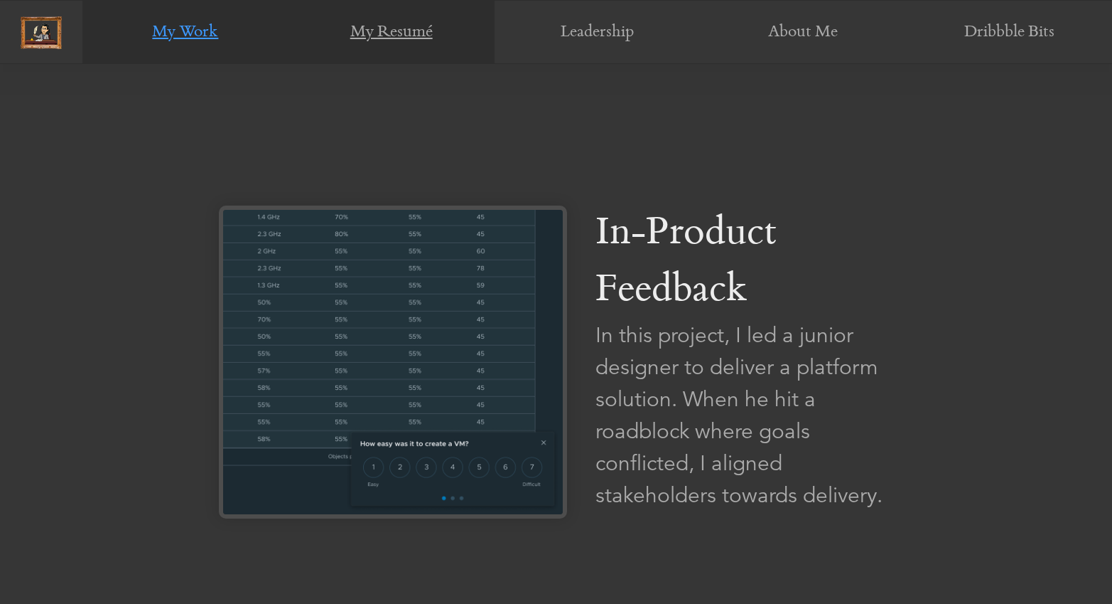
click at [383, 41] on link "My Resumé" at bounding box center [392, 33] width 206 height 64
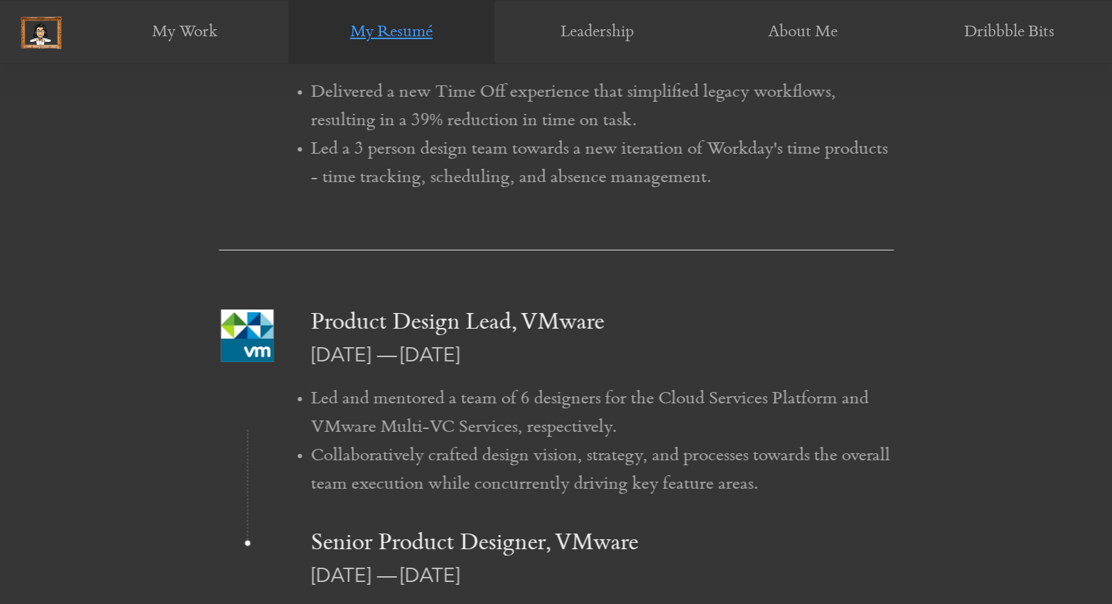
scroll to position [1281, 0]
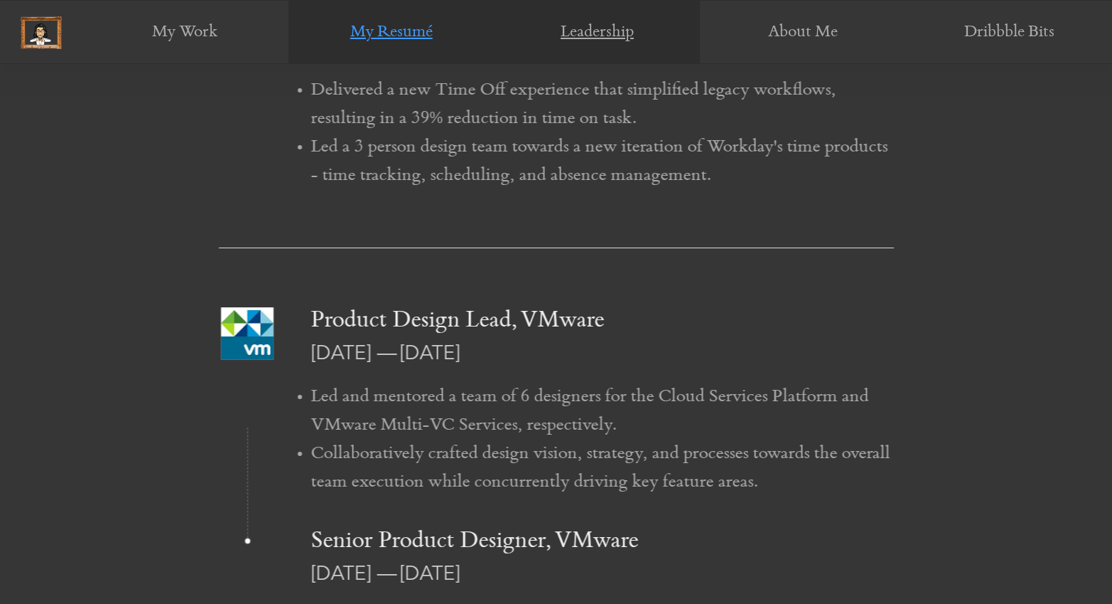
click at [591, 29] on link "Leadership" at bounding box center [598, 33] width 206 height 64
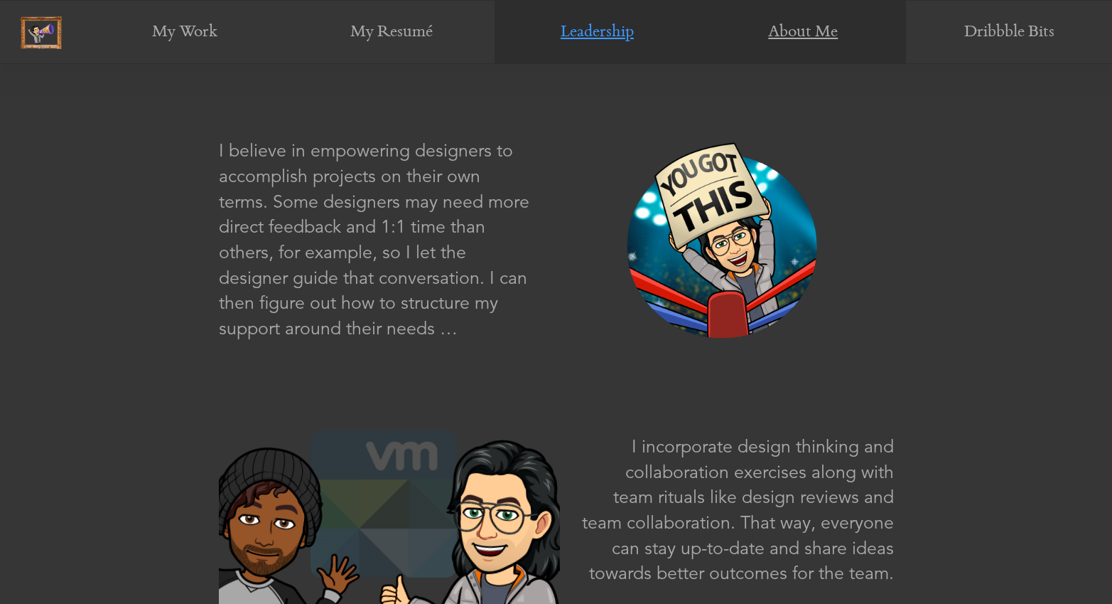
scroll to position [540, 0]
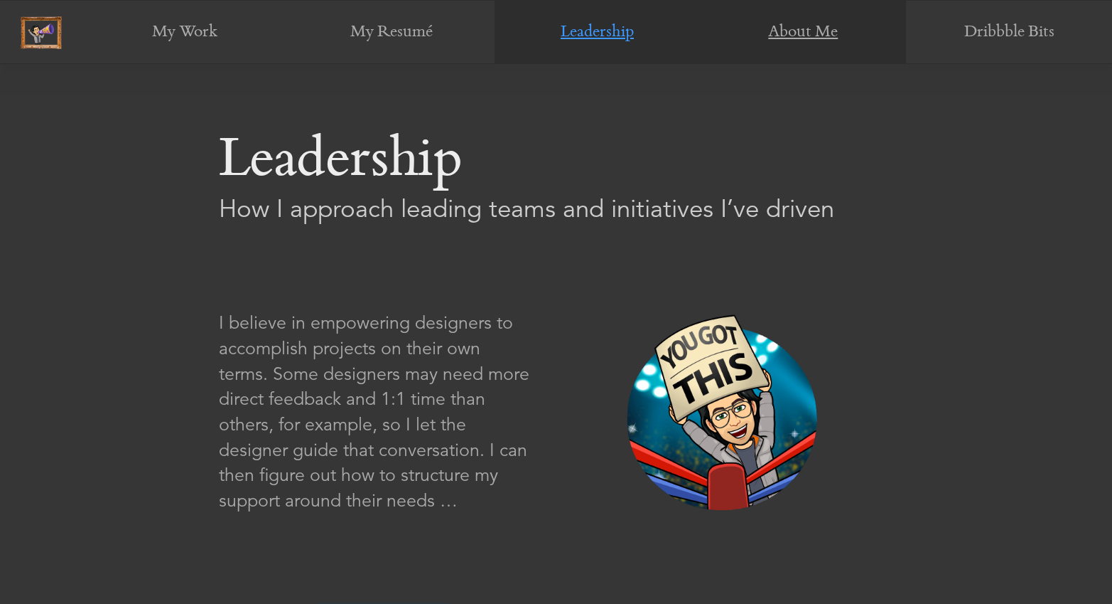
click at [830, 31] on link "About Me" at bounding box center [803, 33] width 206 height 64
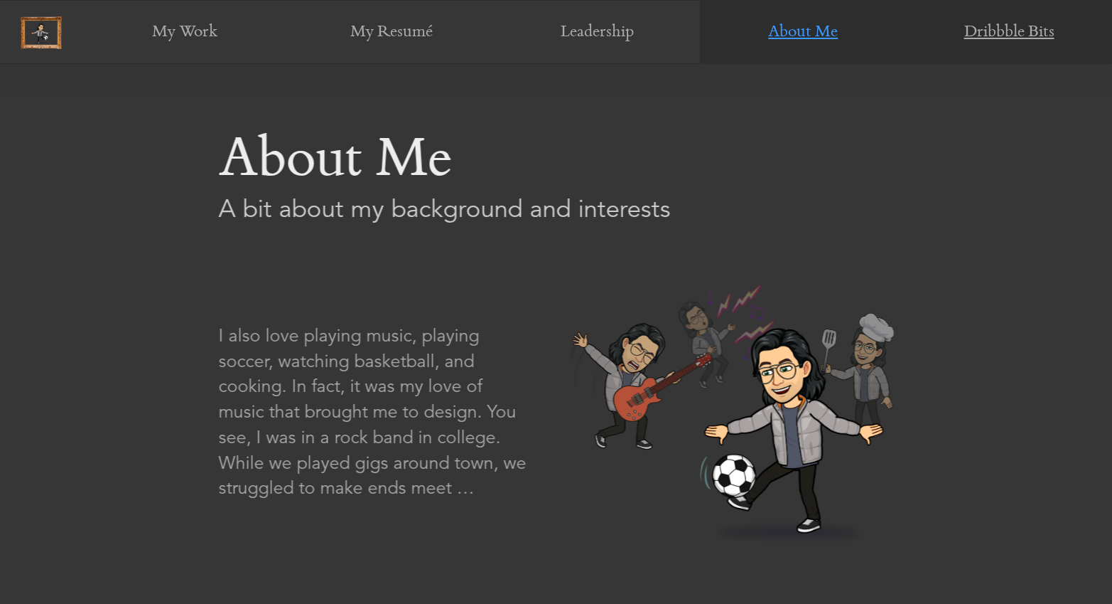
click at [997, 38] on link "Dribbble Bits" at bounding box center [1009, 33] width 206 height 64
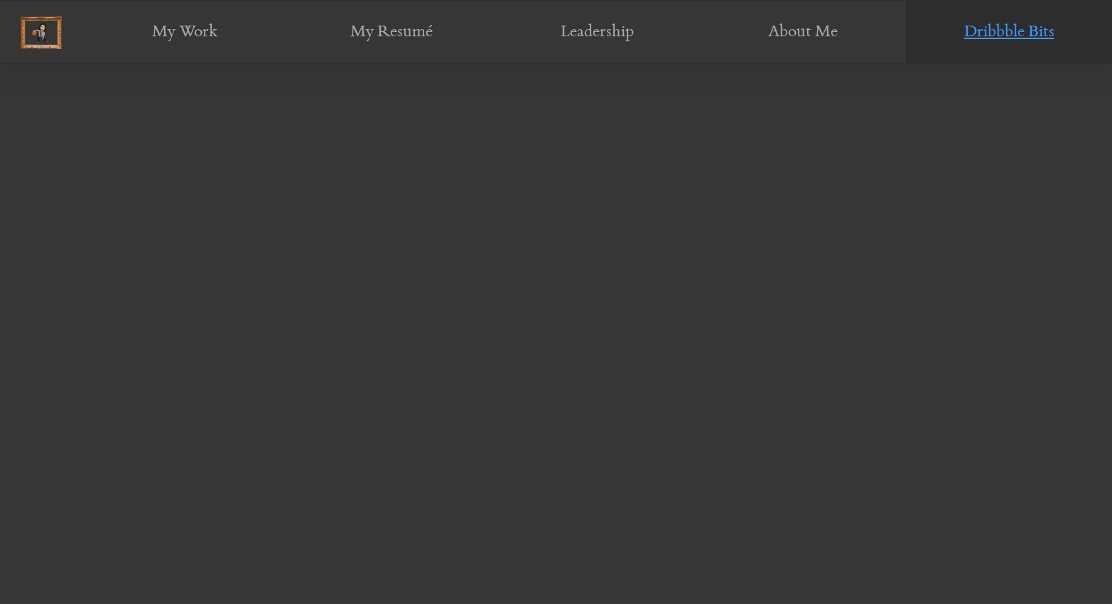
scroll to position [1607, 0]
